Goal: Task Accomplishment & Management: Complete application form

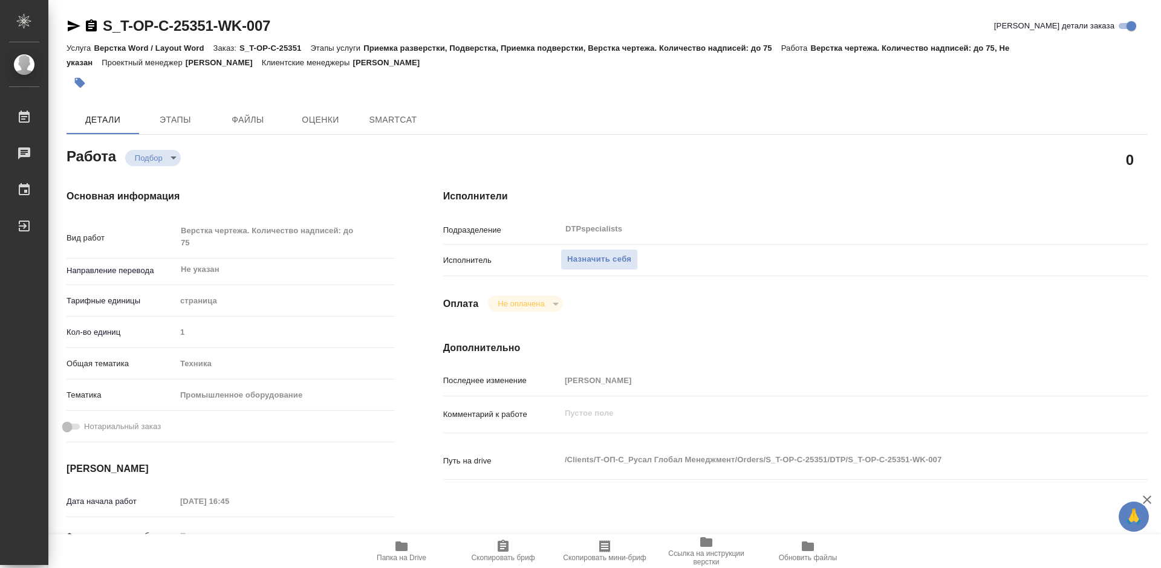
type textarea "x"
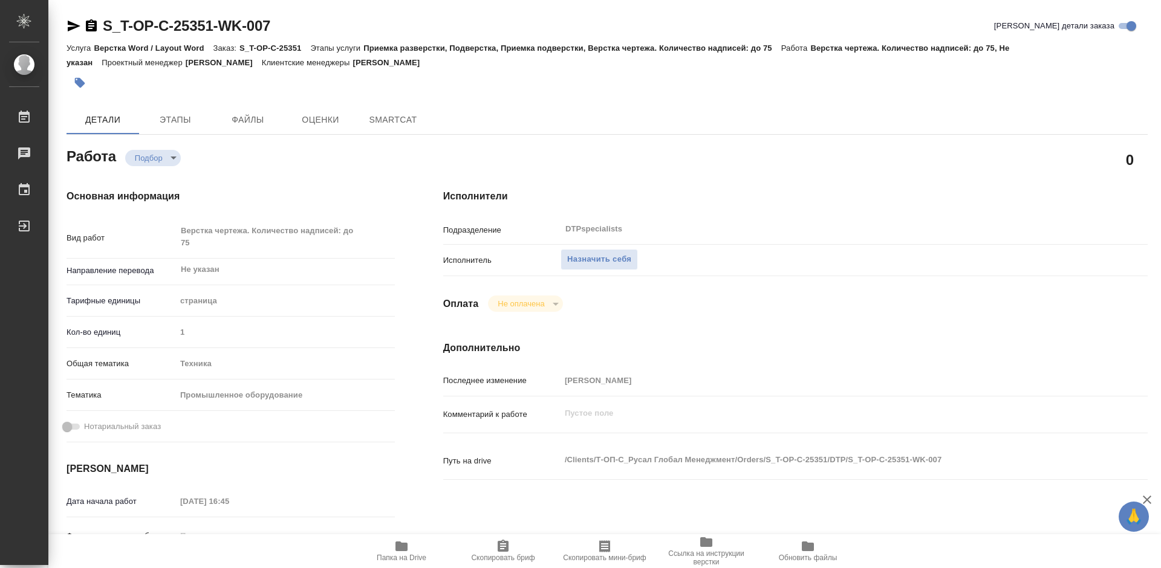
type textarea "x"
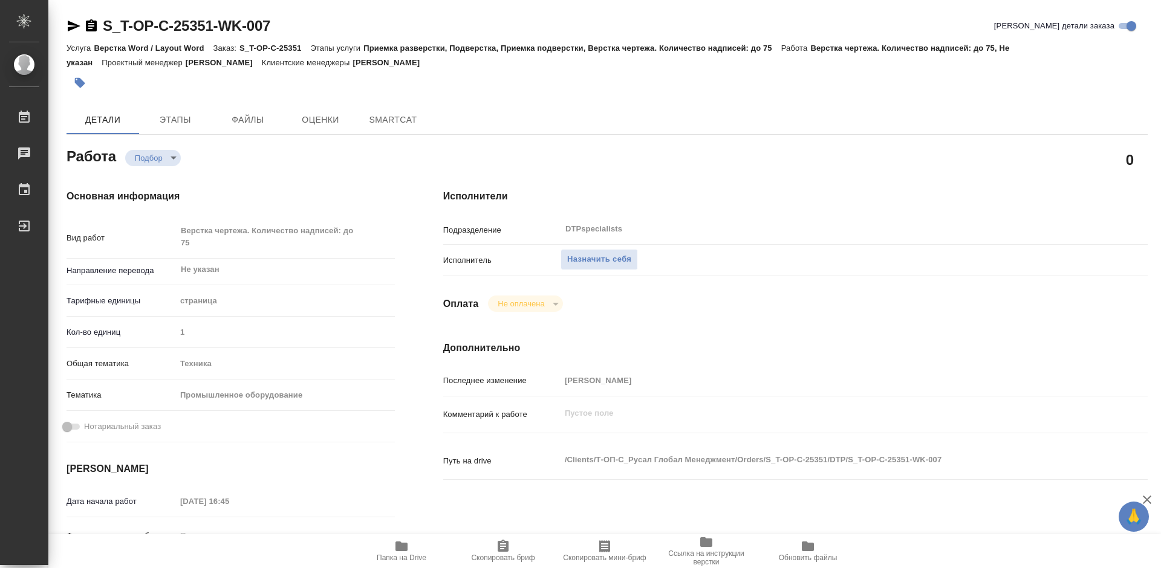
type textarea "x"
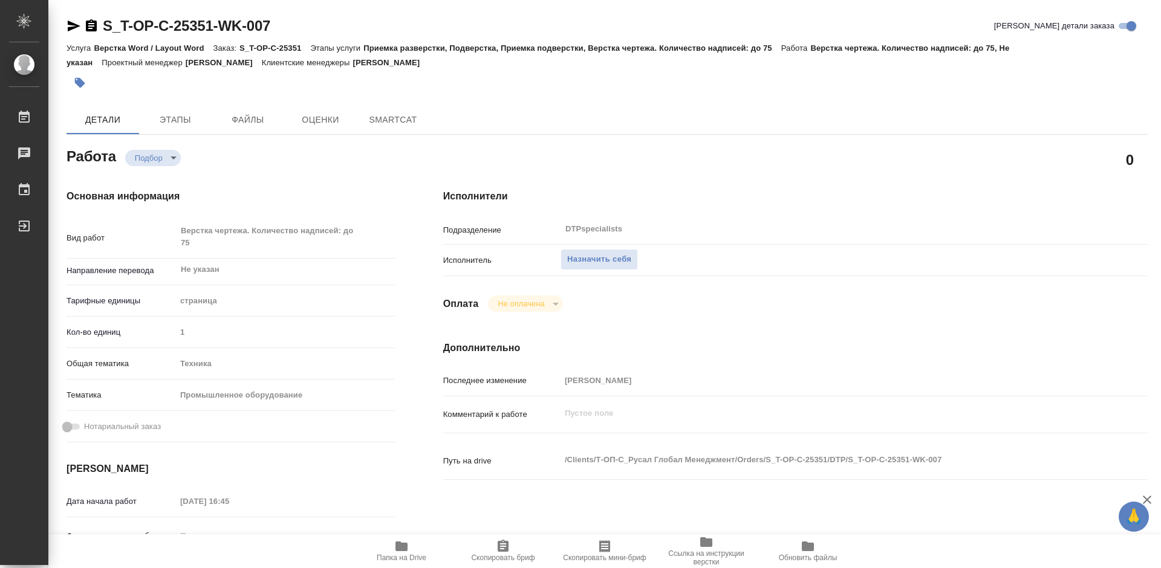
type textarea "x"
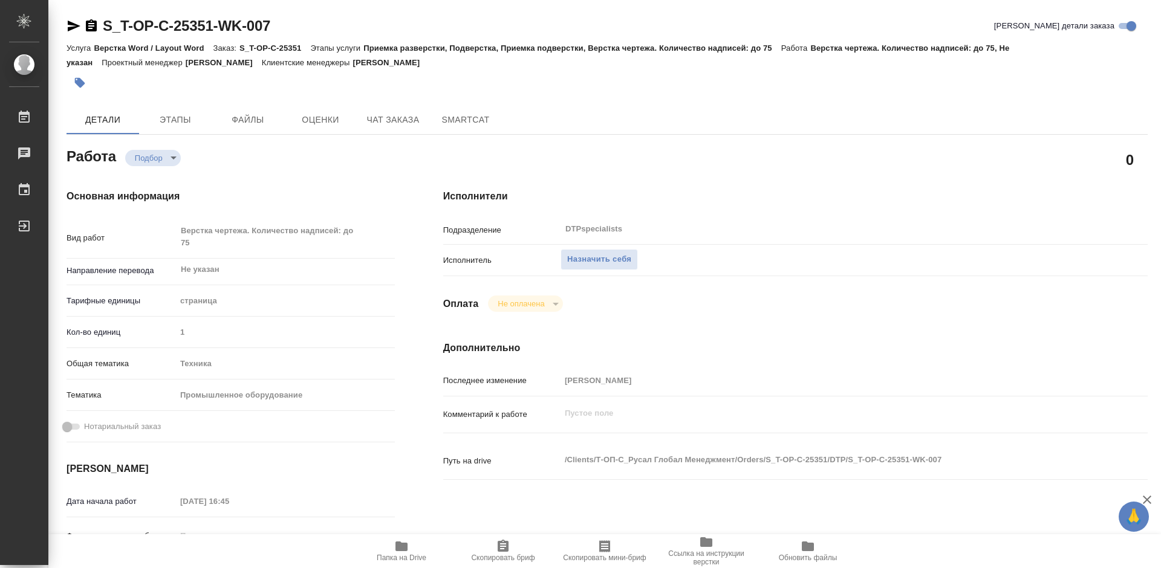
click at [403, 552] on icon "button" at bounding box center [401, 546] width 15 height 15
type textarea "x"
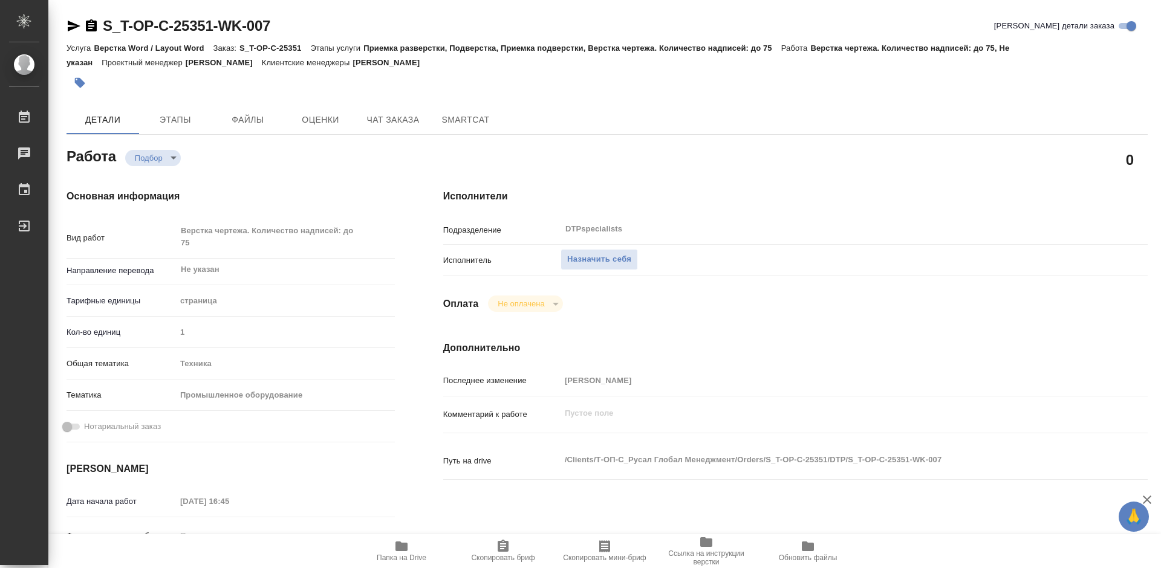
type textarea "x"
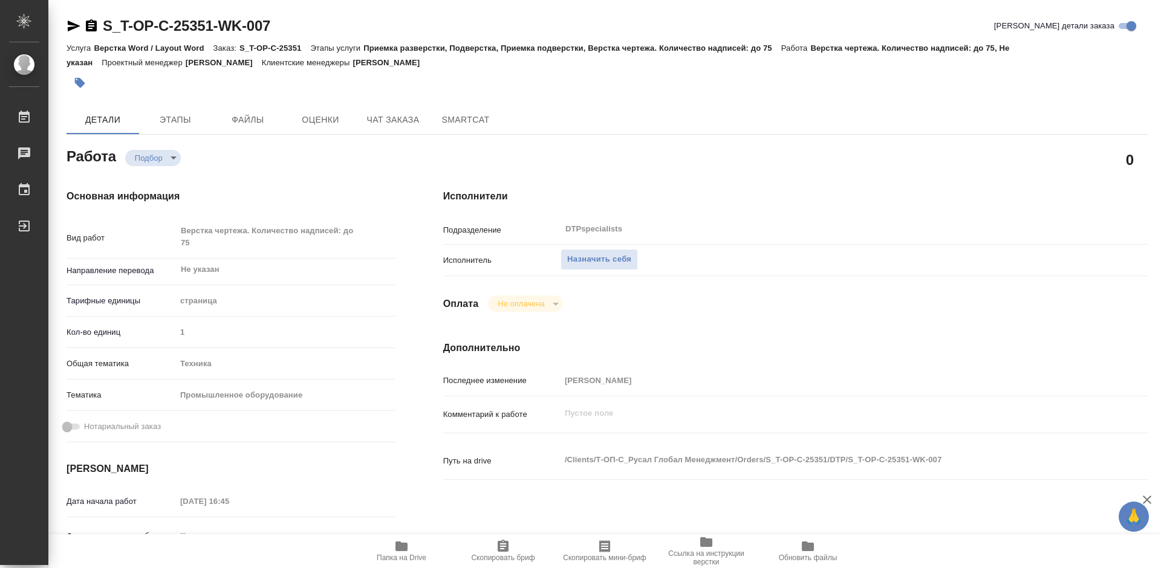
type textarea "x"
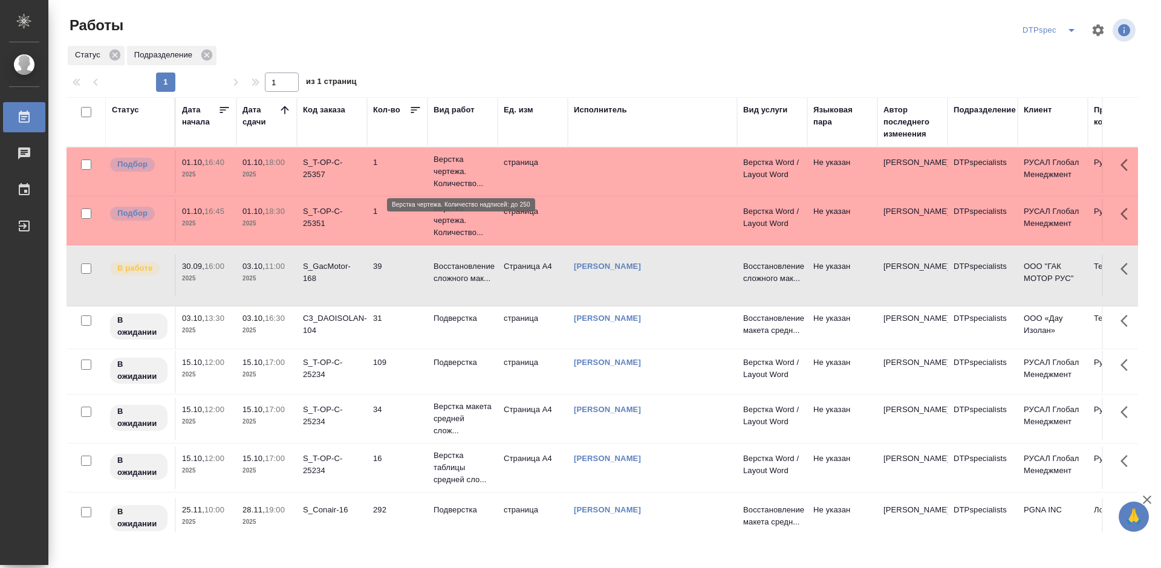
click at [442, 175] on p "Верстка чертежа. Количество..." at bounding box center [462, 172] width 58 height 36
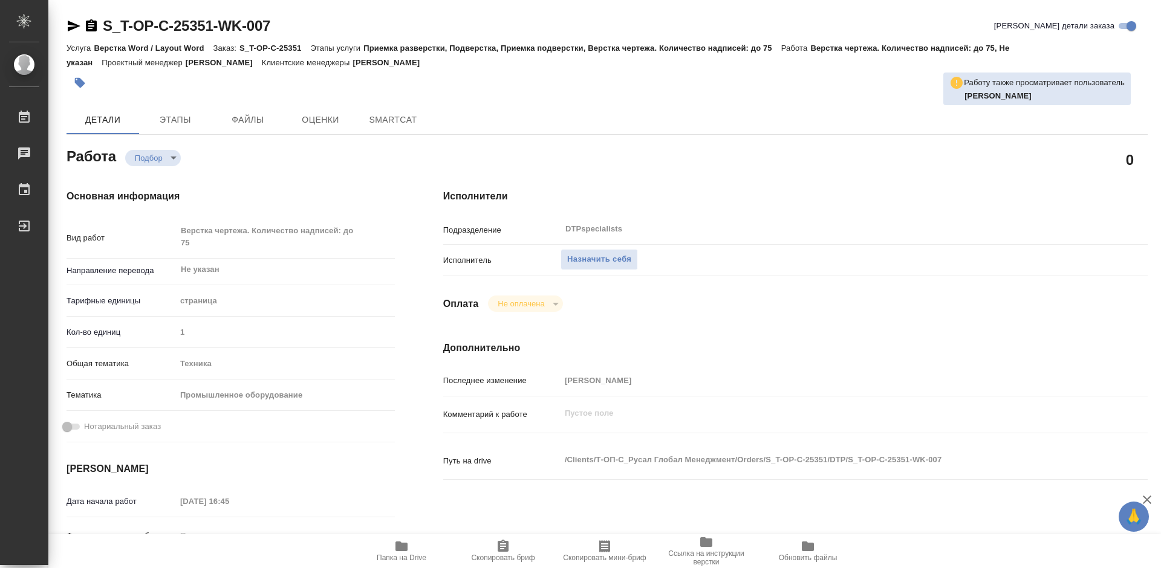
type textarea "x"
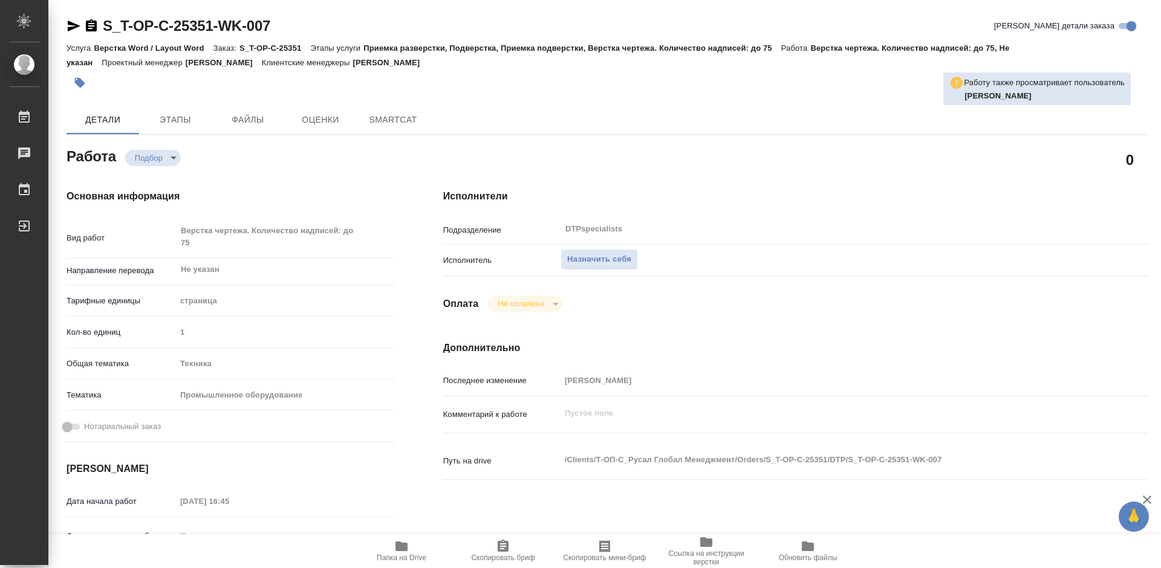
type textarea "x"
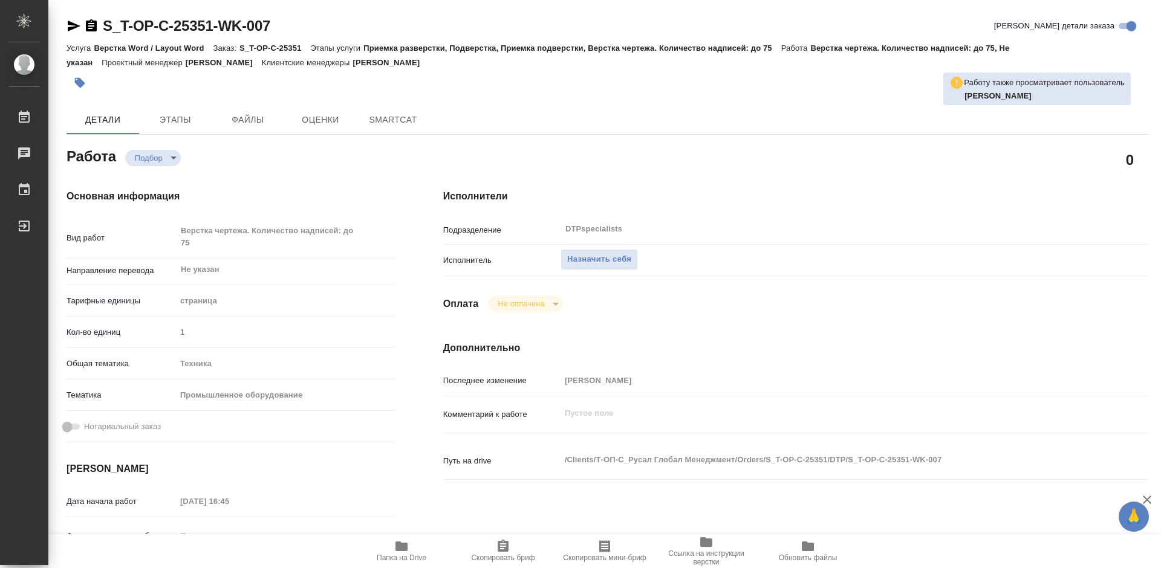
type textarea "x"
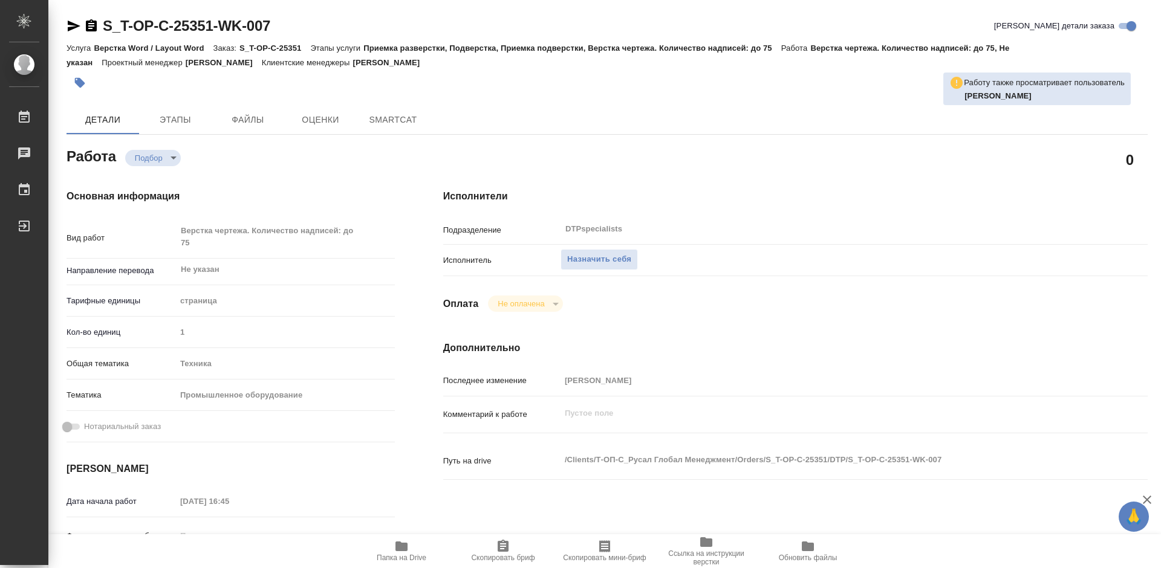
type textarea "x"
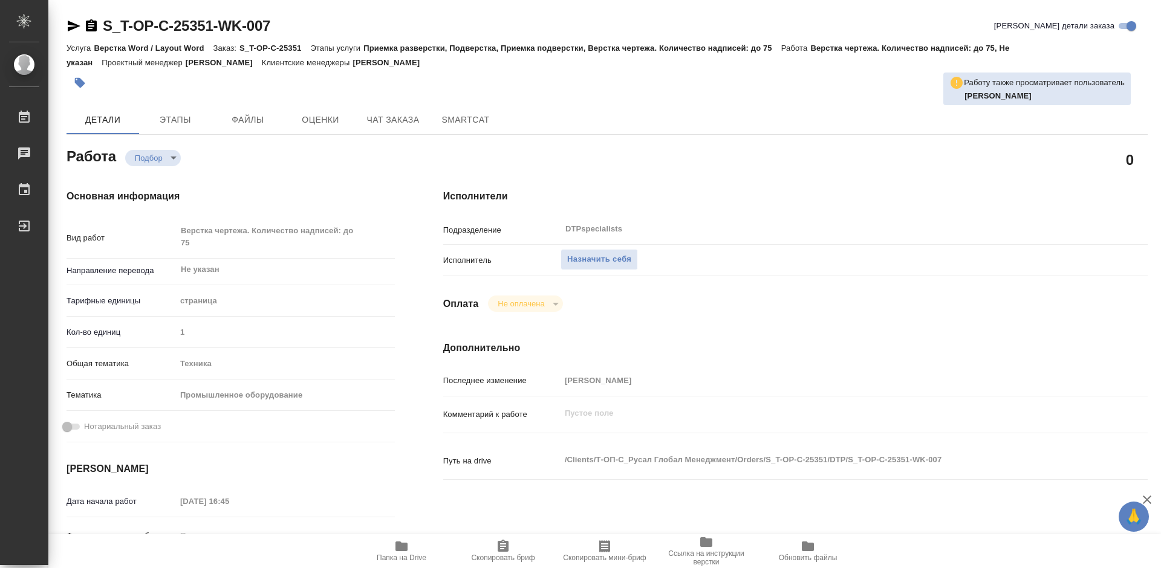
type textarea "x"
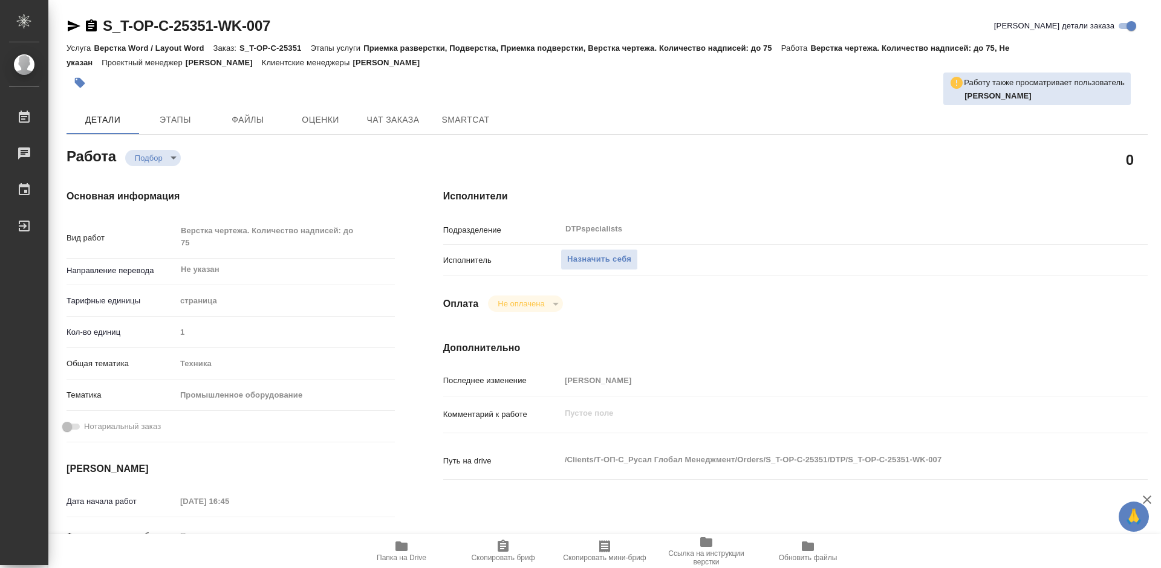
type textarea "x"
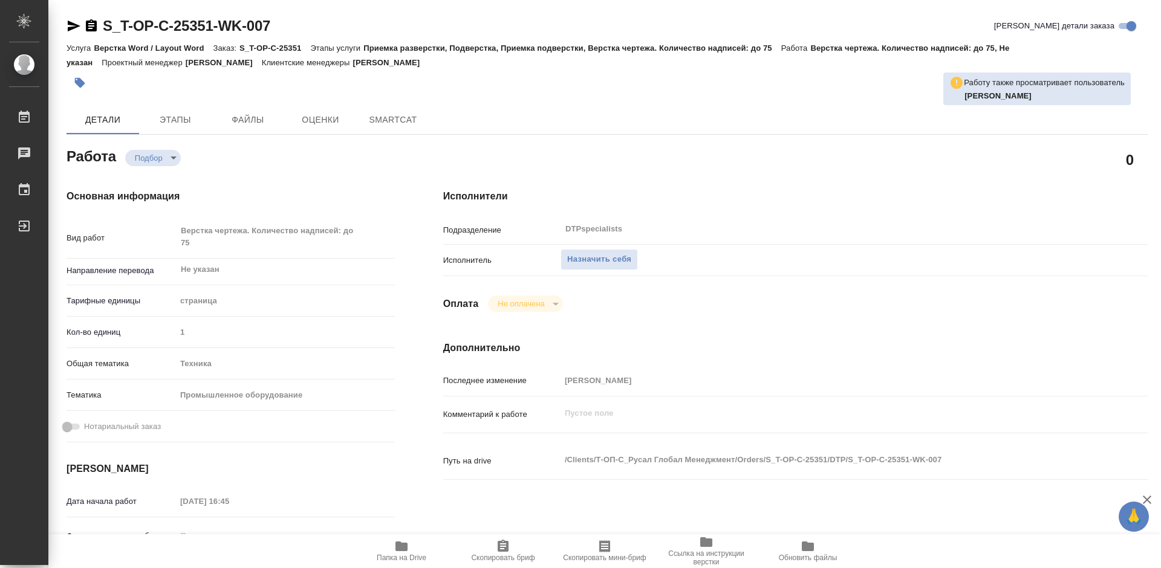
type textarea "x"
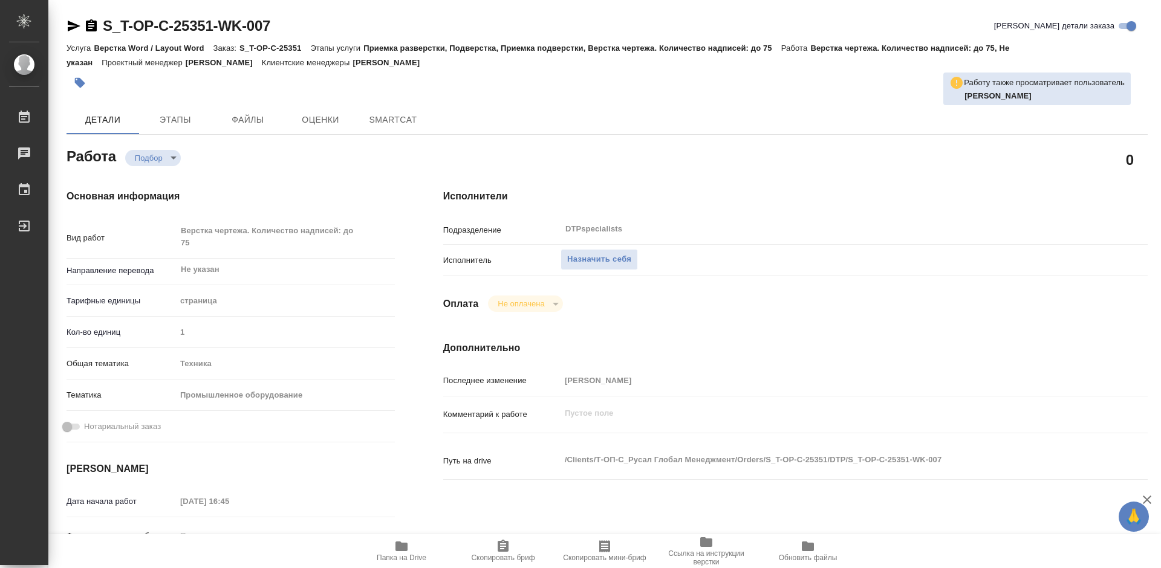
type textarea "x"
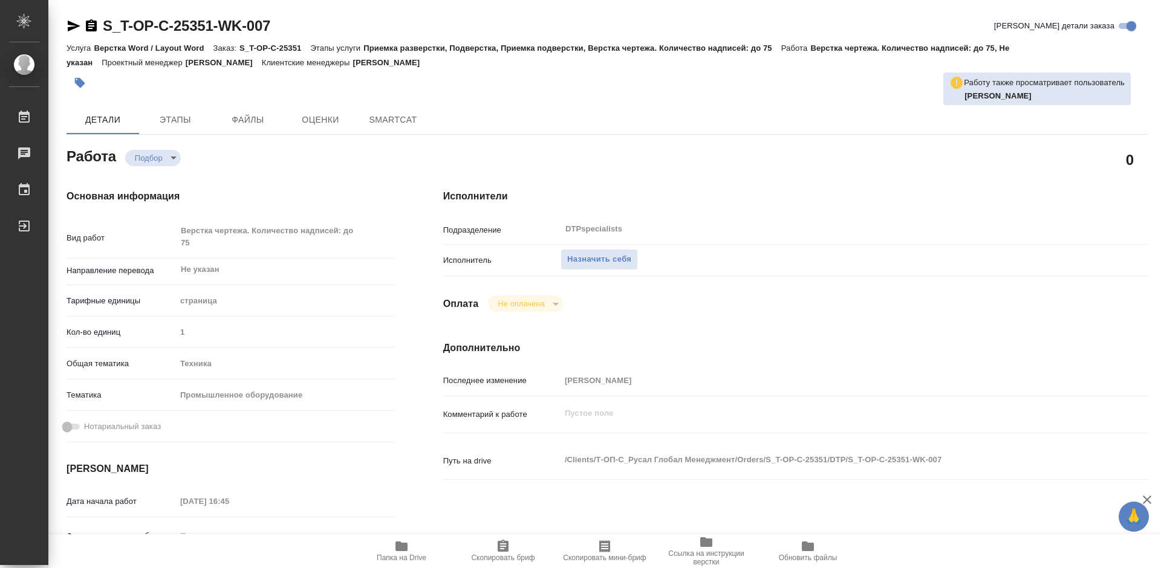
type textarea "x"
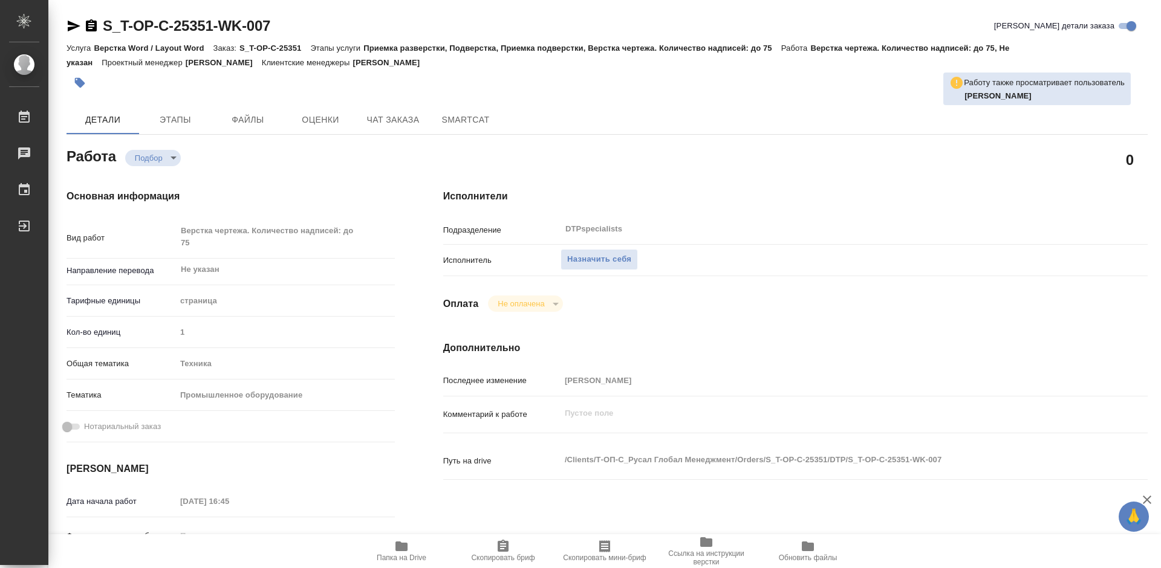
type textarea "x"
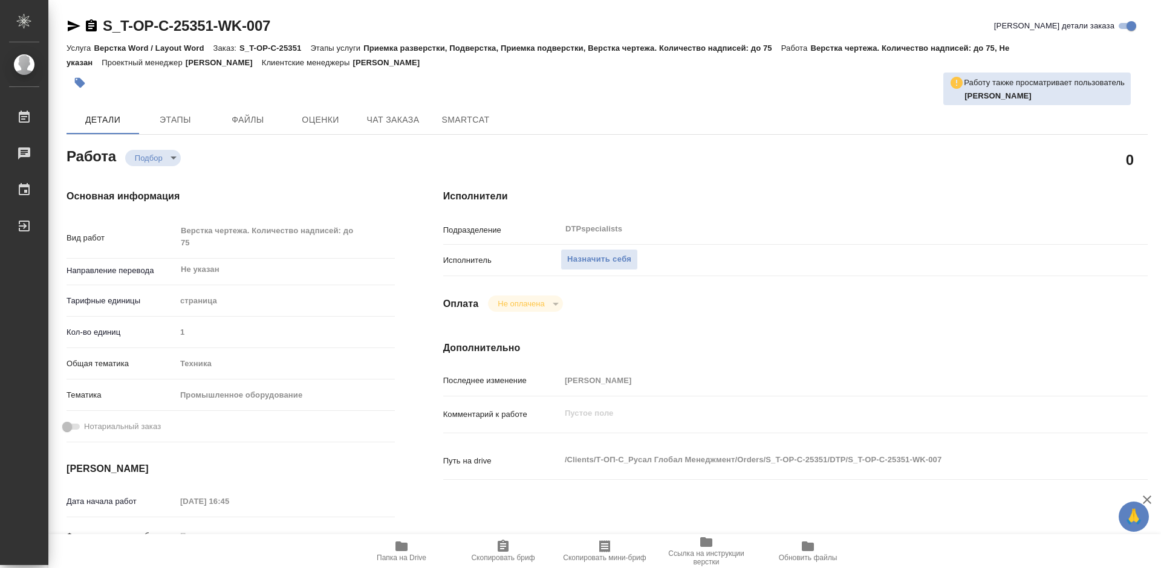
type textarea "x"
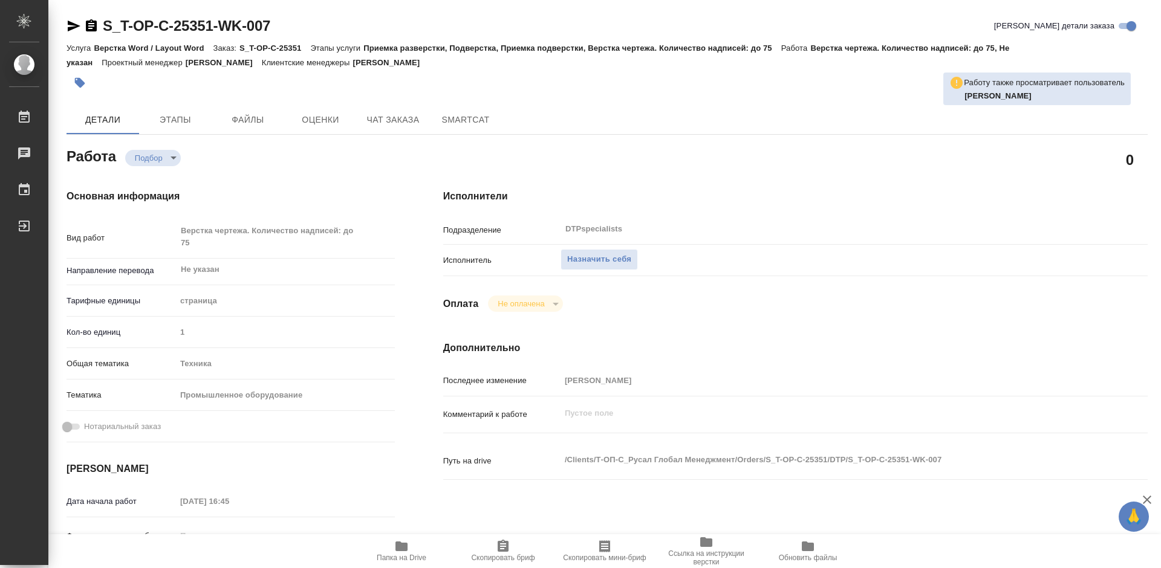
type textarea "x"
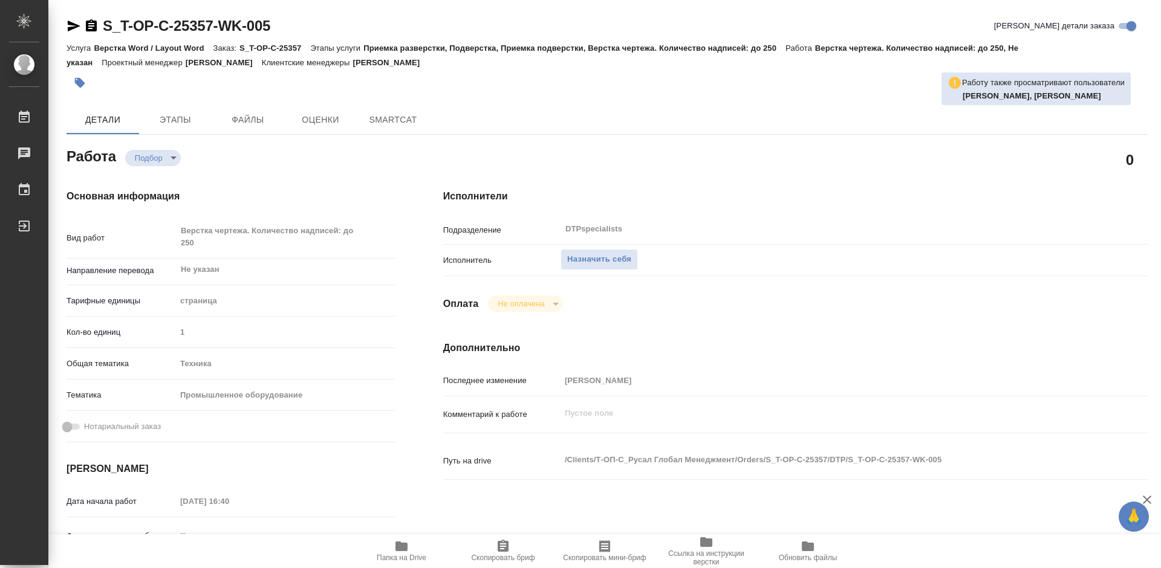
type textarea "x"
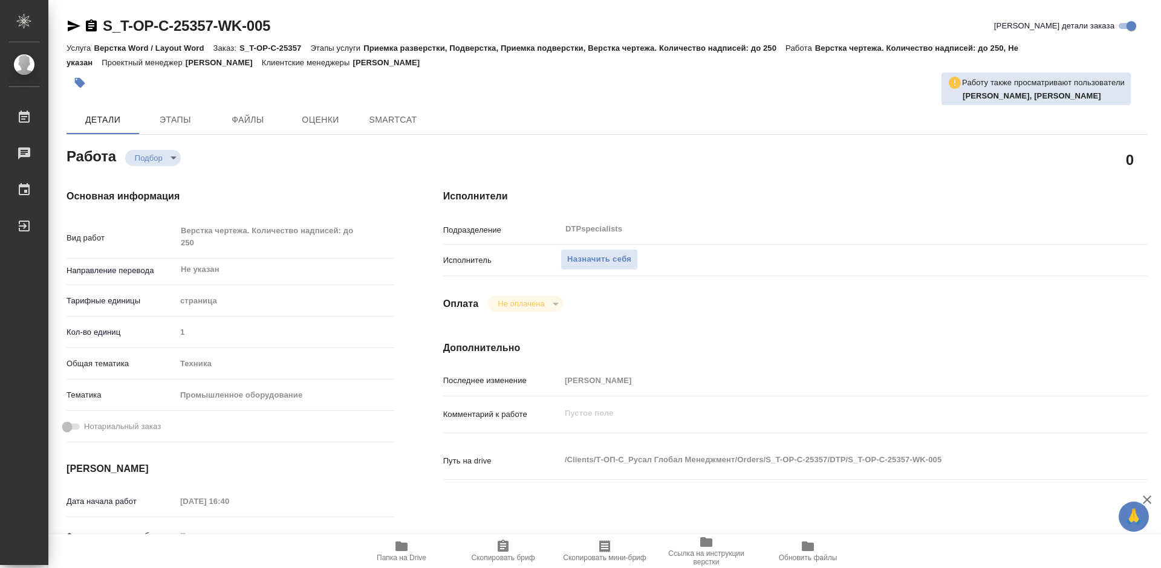
type textarea "x"
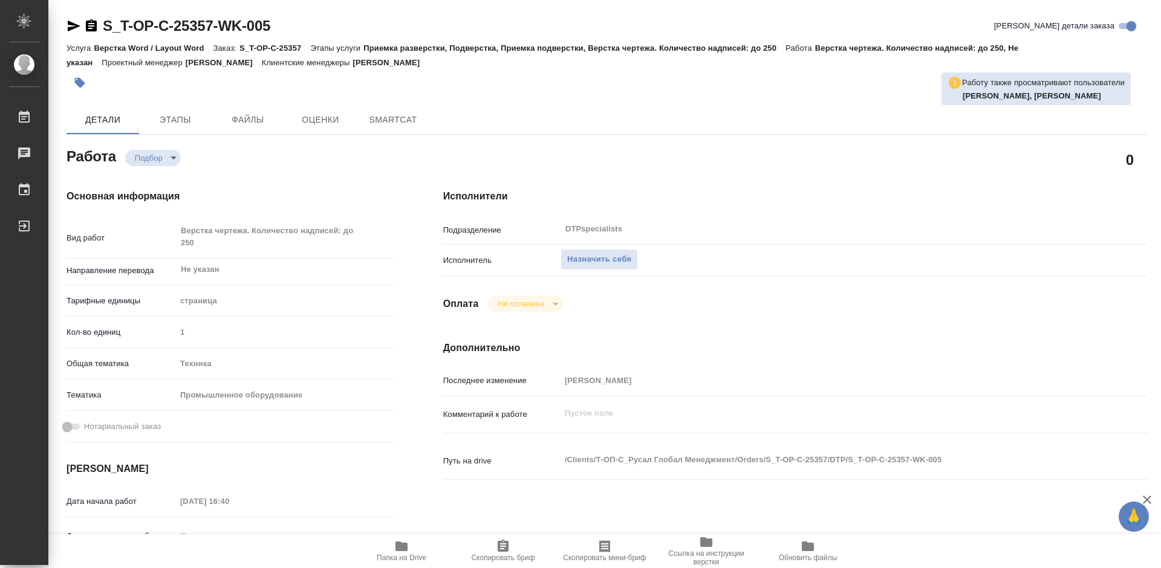
type textarea "x"
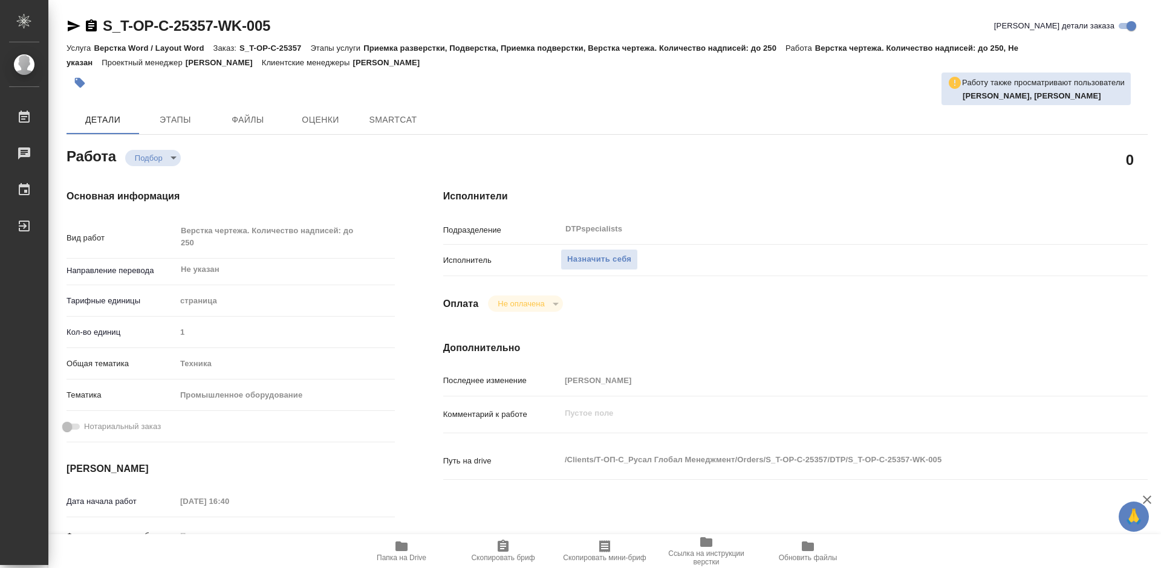
type textarea "x"
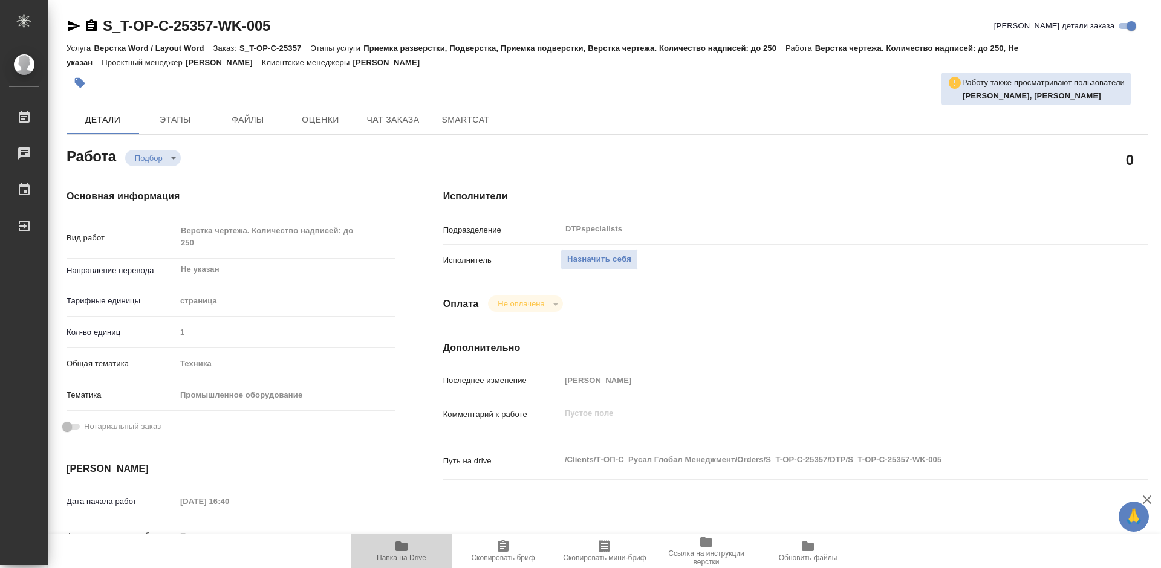
type textarea "x"
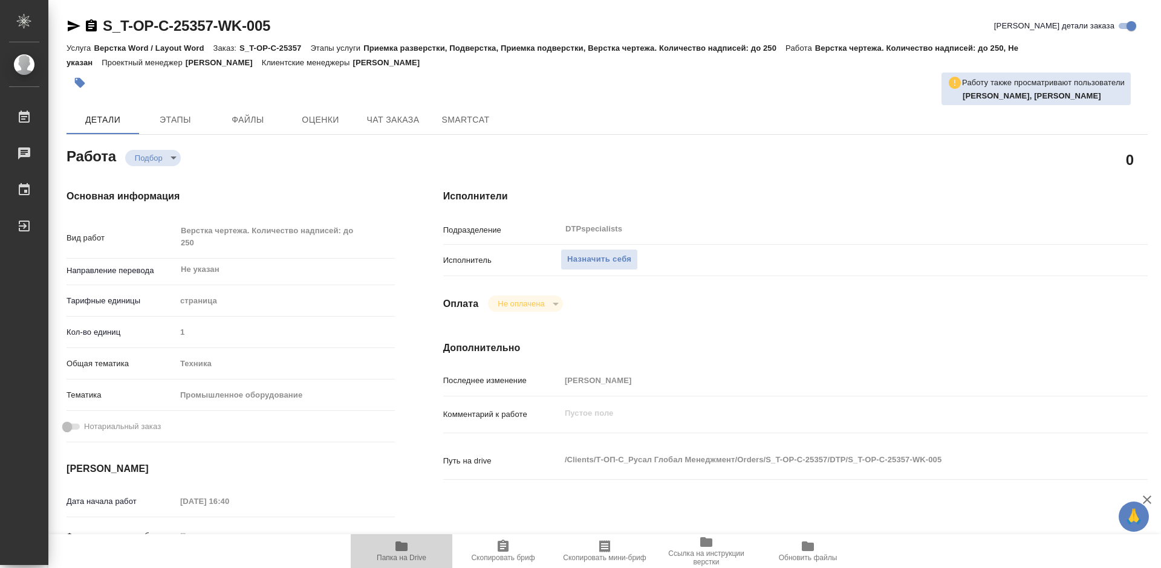
click at [406, 552] on icon "button" at bounding box center [401, 546] width 15 height 15
type textarea "x"
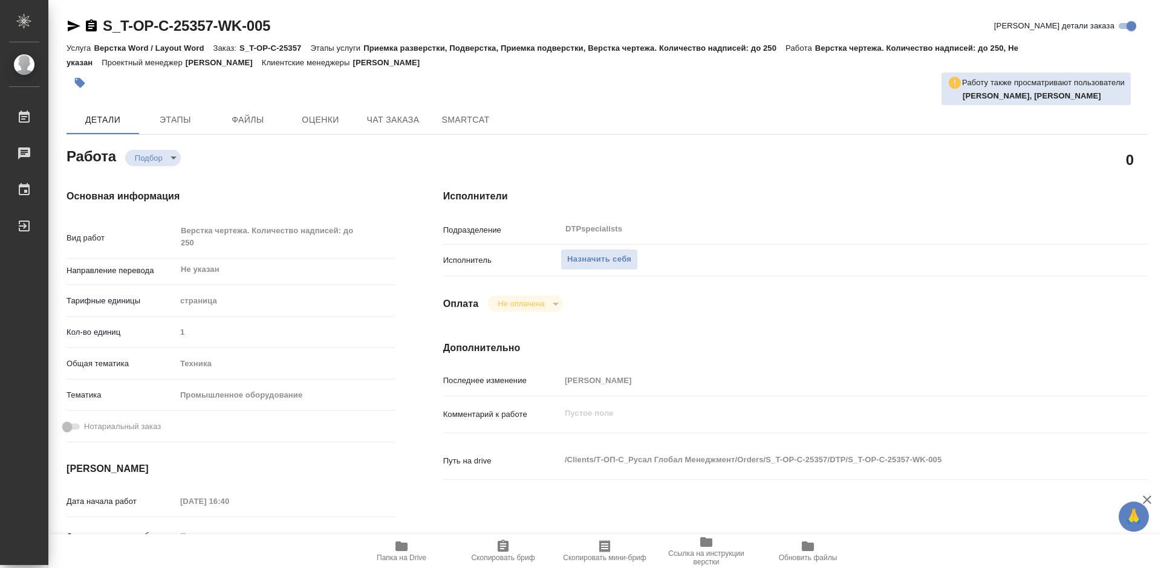
type textarea "x"
